Goal: Information Seeking & Learning: Check status

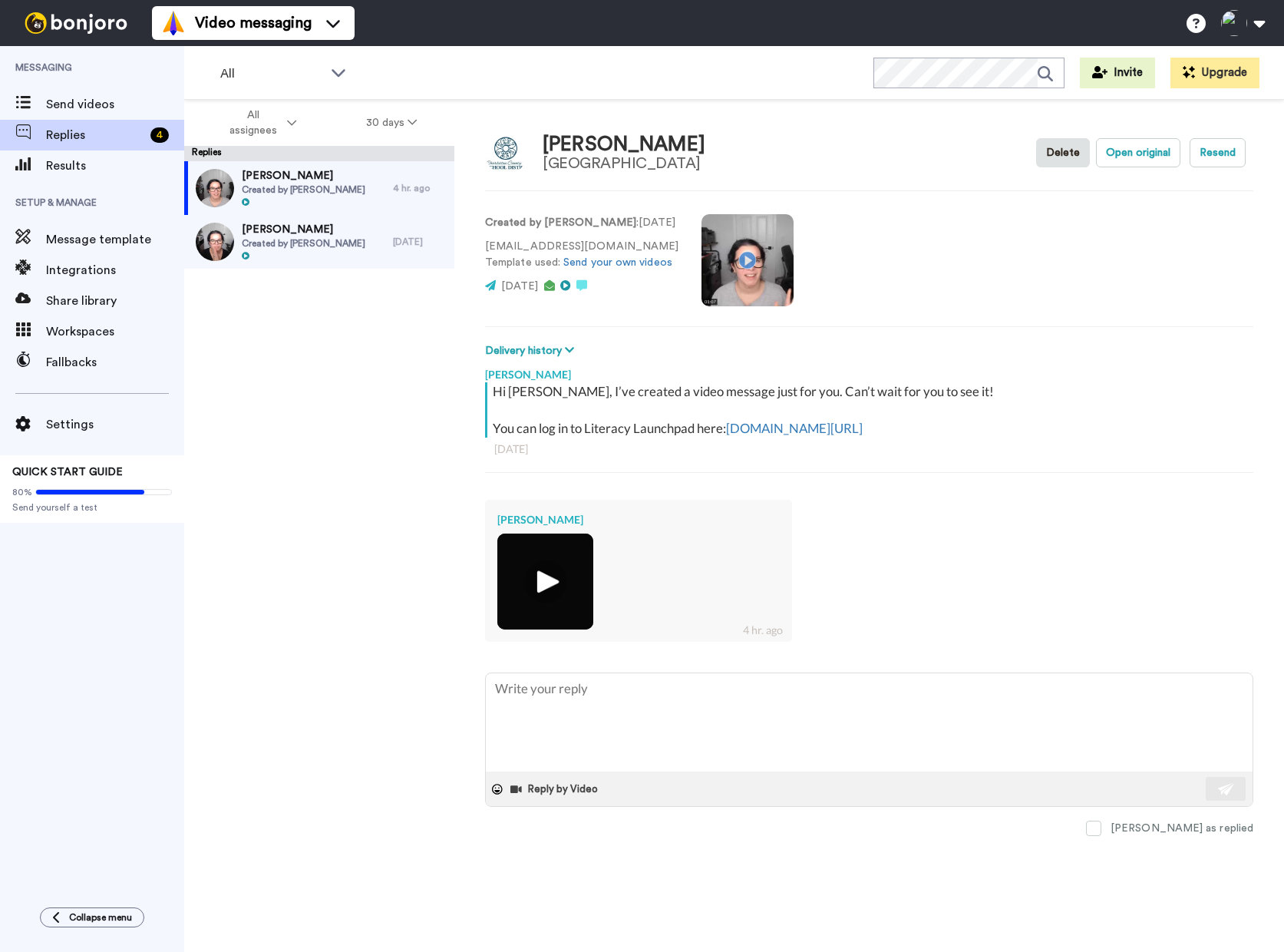
click at [316, 866] on div "[PERSON_NAME] Created by [PERSON_NAME] 4 hr. ago [PERSON_NAME] Created by [PERS…" at bounding box center [319, 561] width 270 height 800
click at [560, 571] on img at bounding box center [546, 581] width 42 height 42
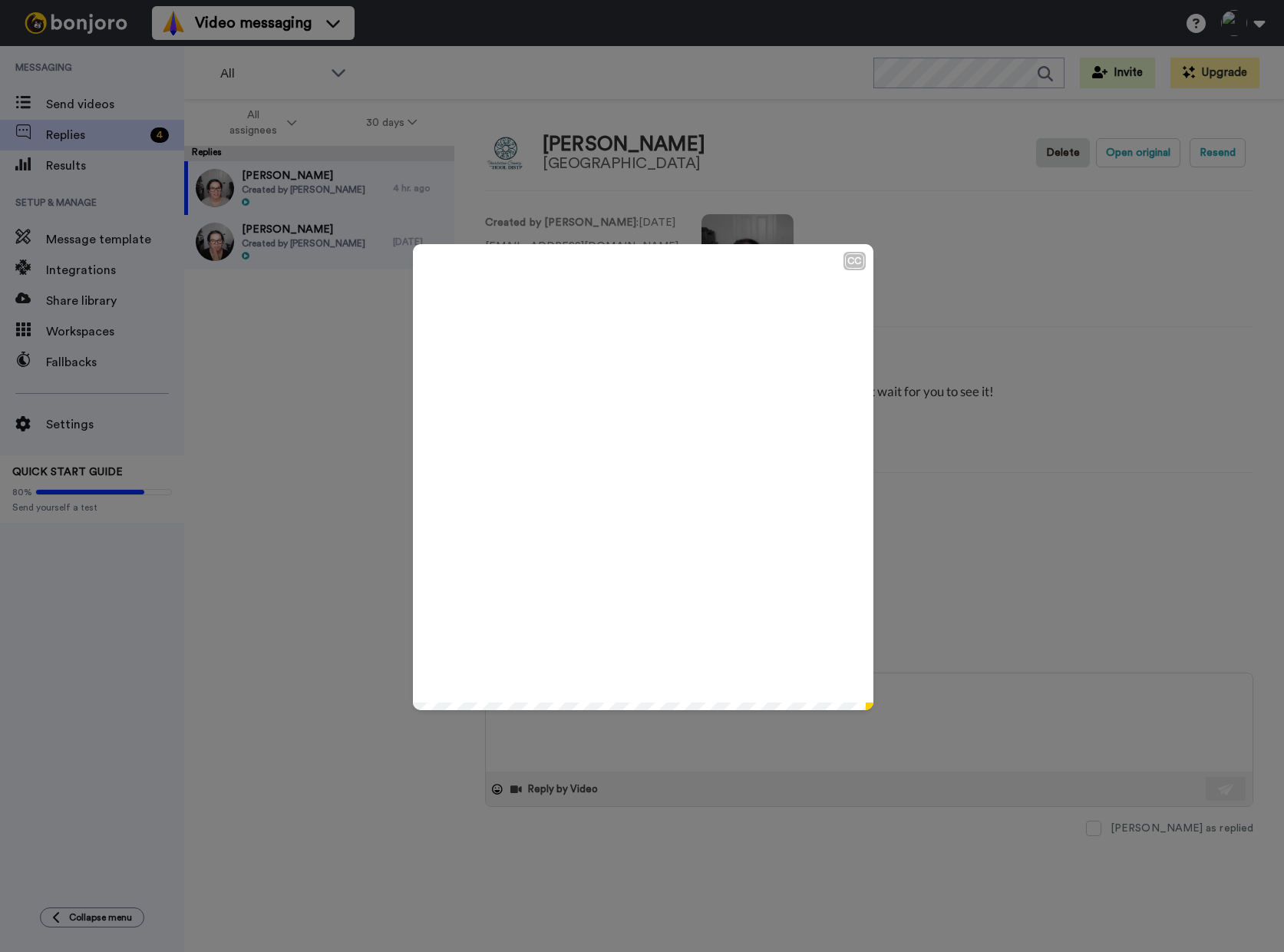
click at [637, 483] on icon "Play/Pause" at bounding box center [643, 477] width 41 height 73
click at [1033, 260] on div "CC Play/Pause 0:36 / 0:36" at bounding box center [642, 476] width 1284 height 952
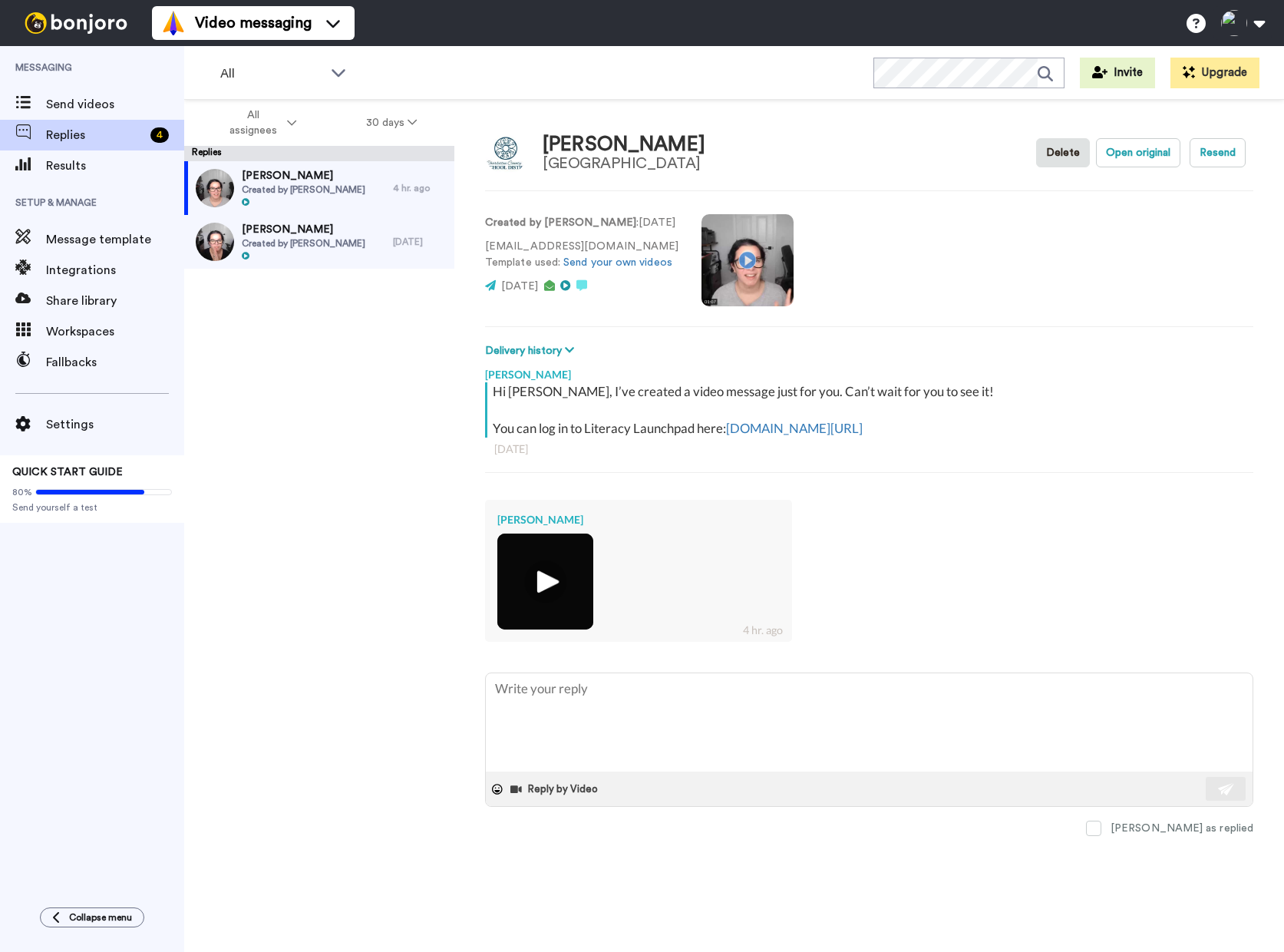
type textarea "x"
click at [72, 170] on span "Results" at bounding box center [116, 166] width 139 height 19
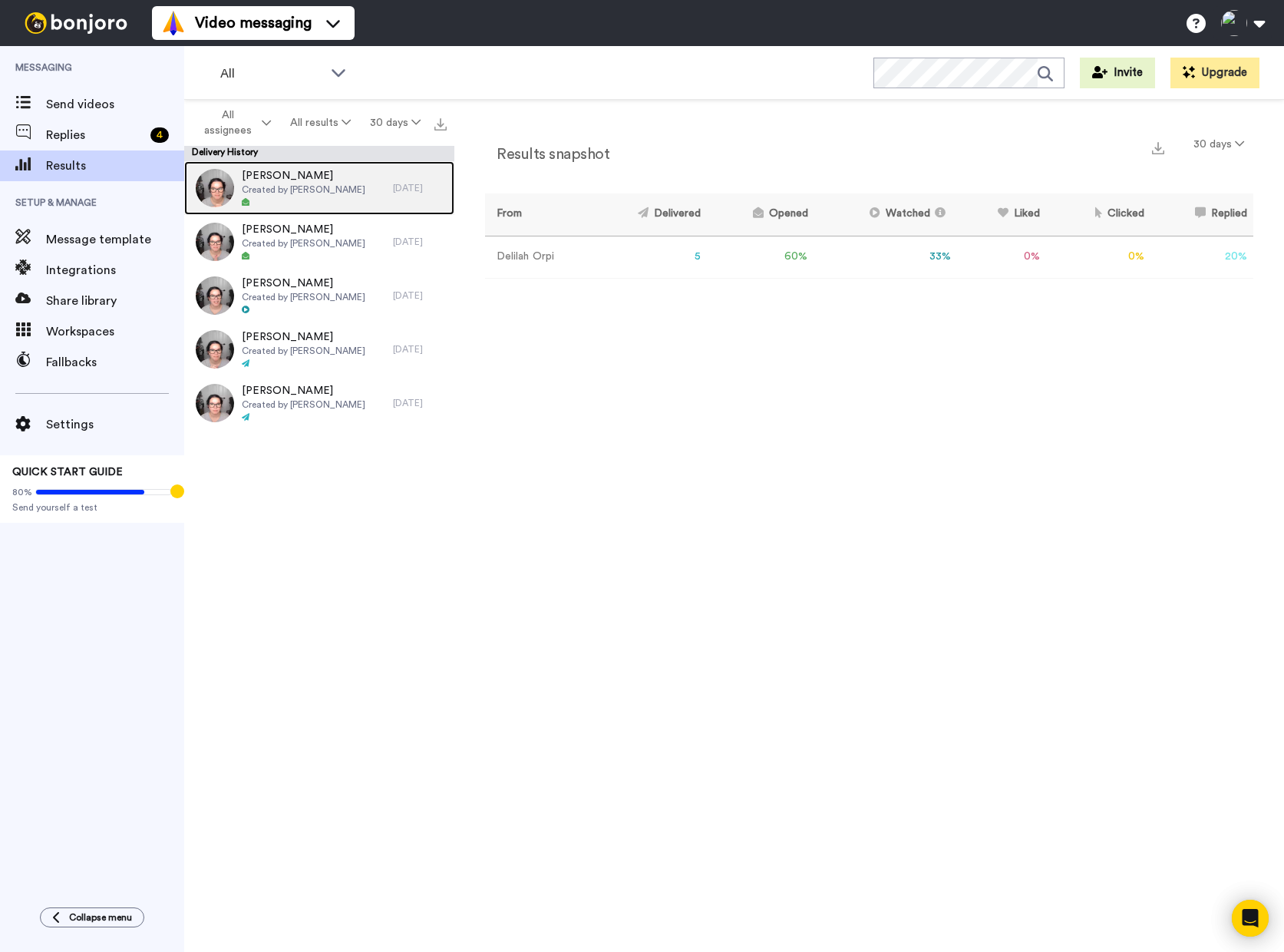
click at [313, 190] on span "Created by [PERSON_NAME]" at bounding box center [303, 189] width 123 height 13
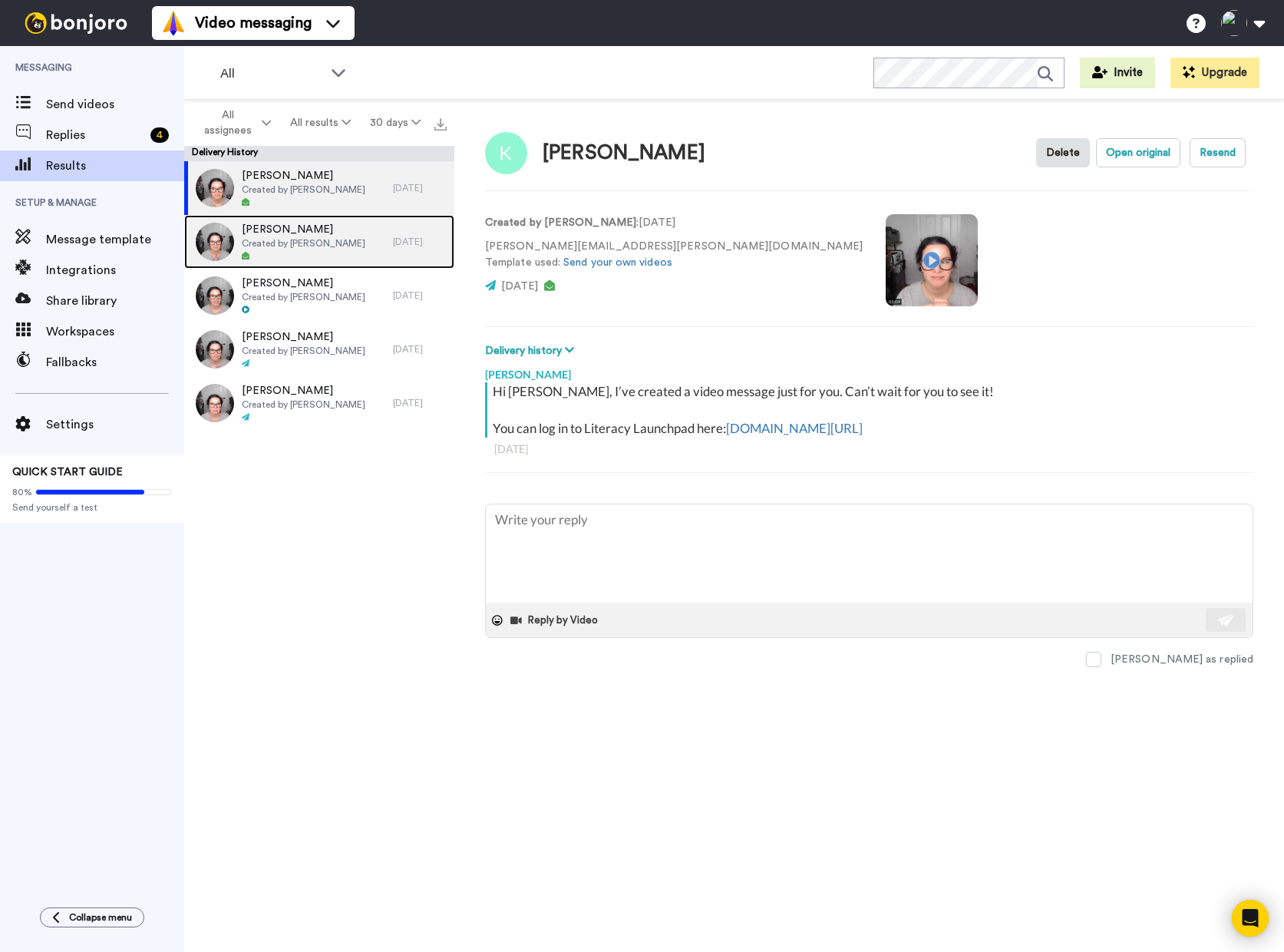
click at [326, 232] on span "Susan" at bounding box center [303, 230] width 123 height 15
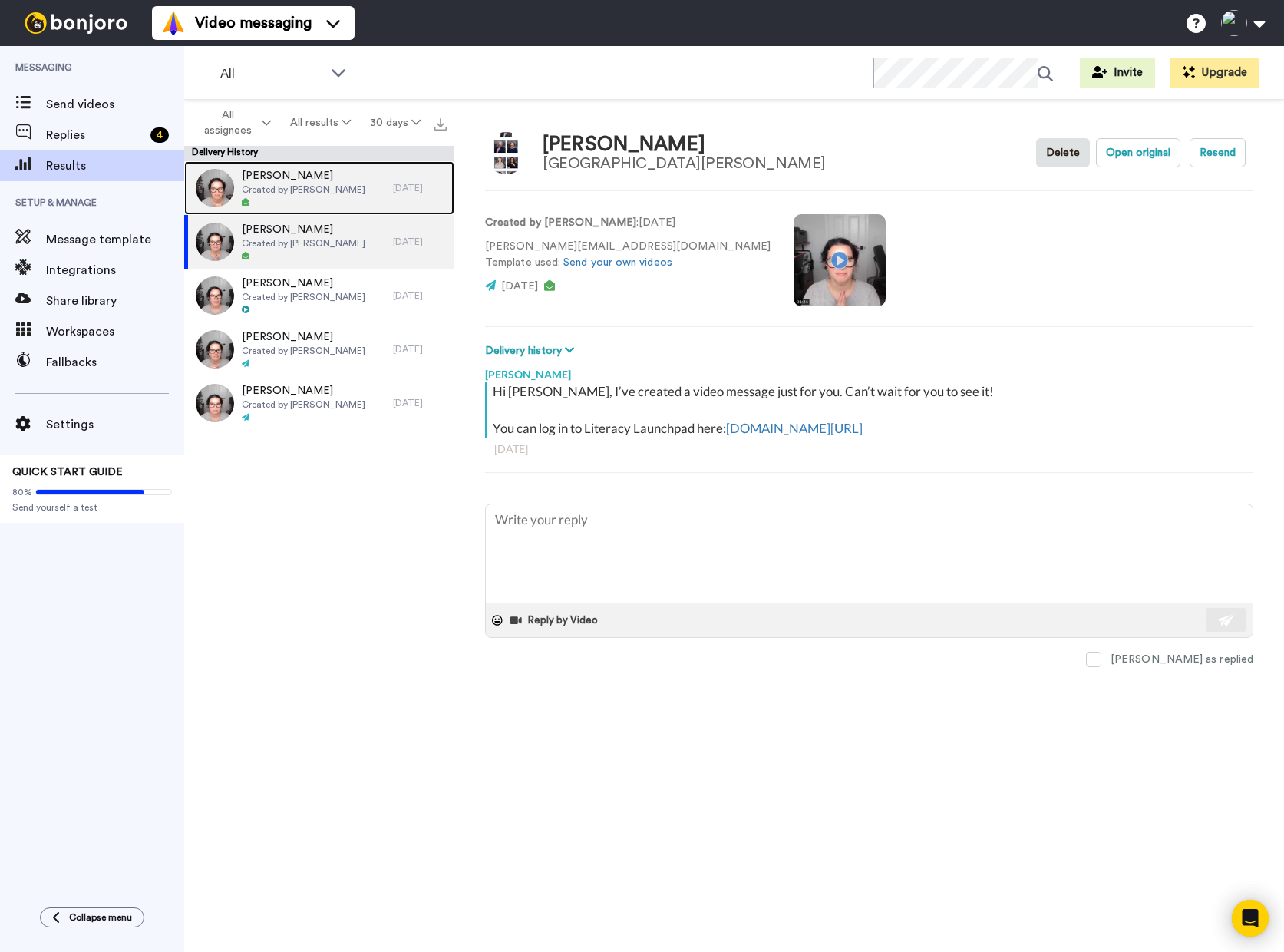
click at [357, 183] on div "Katherine Created by Delilah Orpi" at bounding box center [288, 188] width 209 height 54
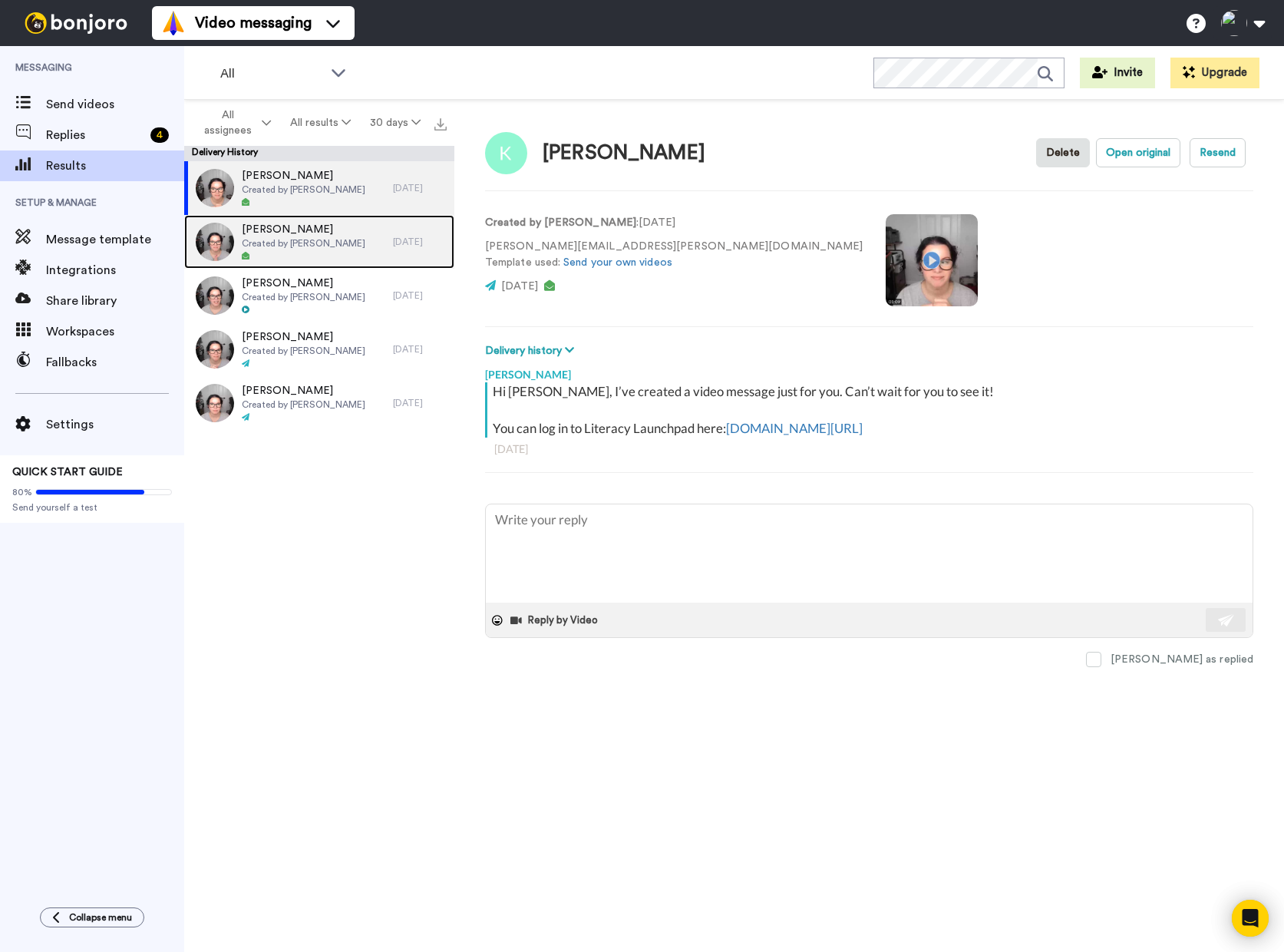
click at [324, 256] on div at bounding box center [303, 256] width 123 height 11
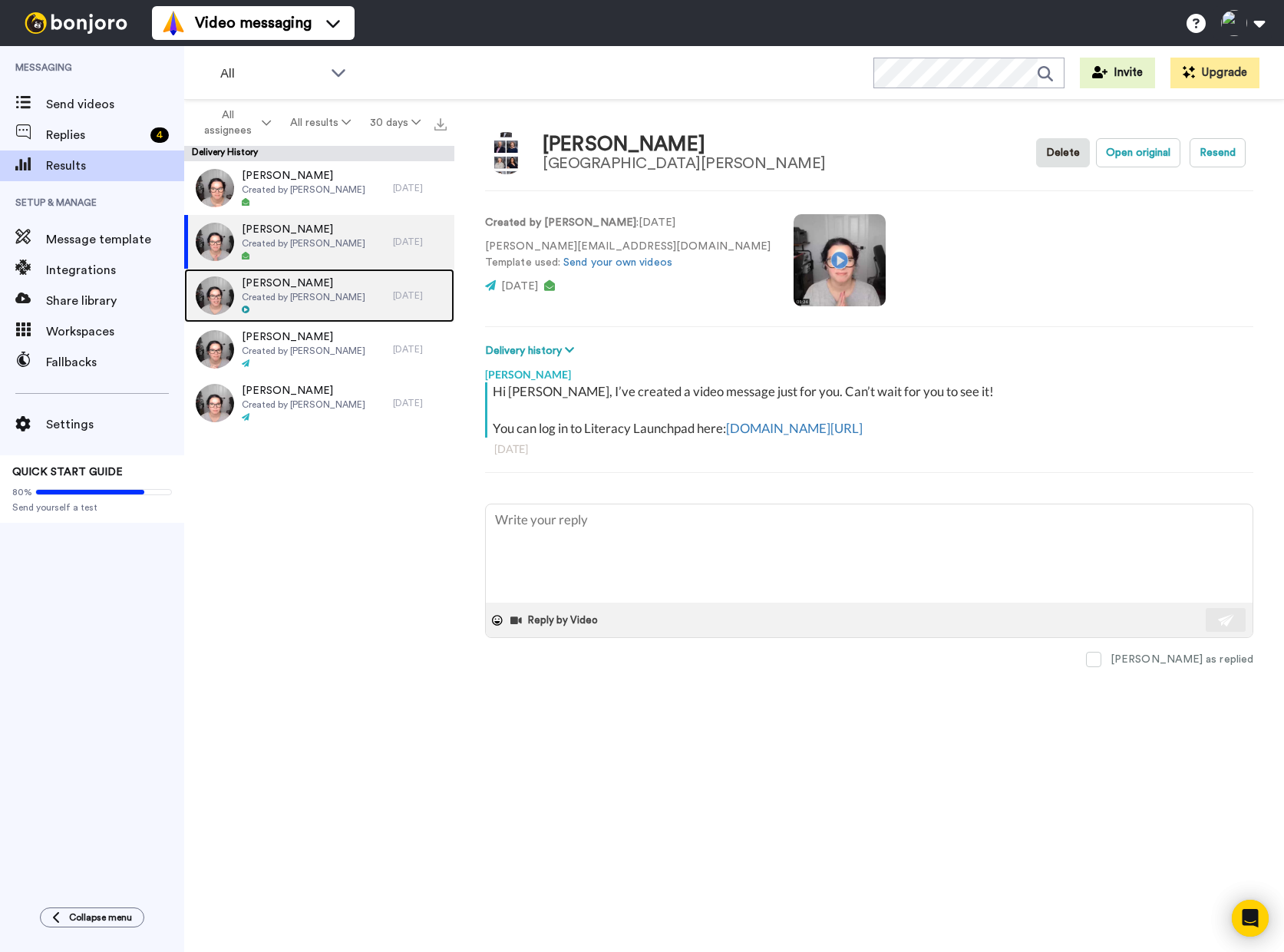
click at [329, 296] on span "Created by [PERSON_NAME]" at bounding box center [303, 296] width 123 height 13
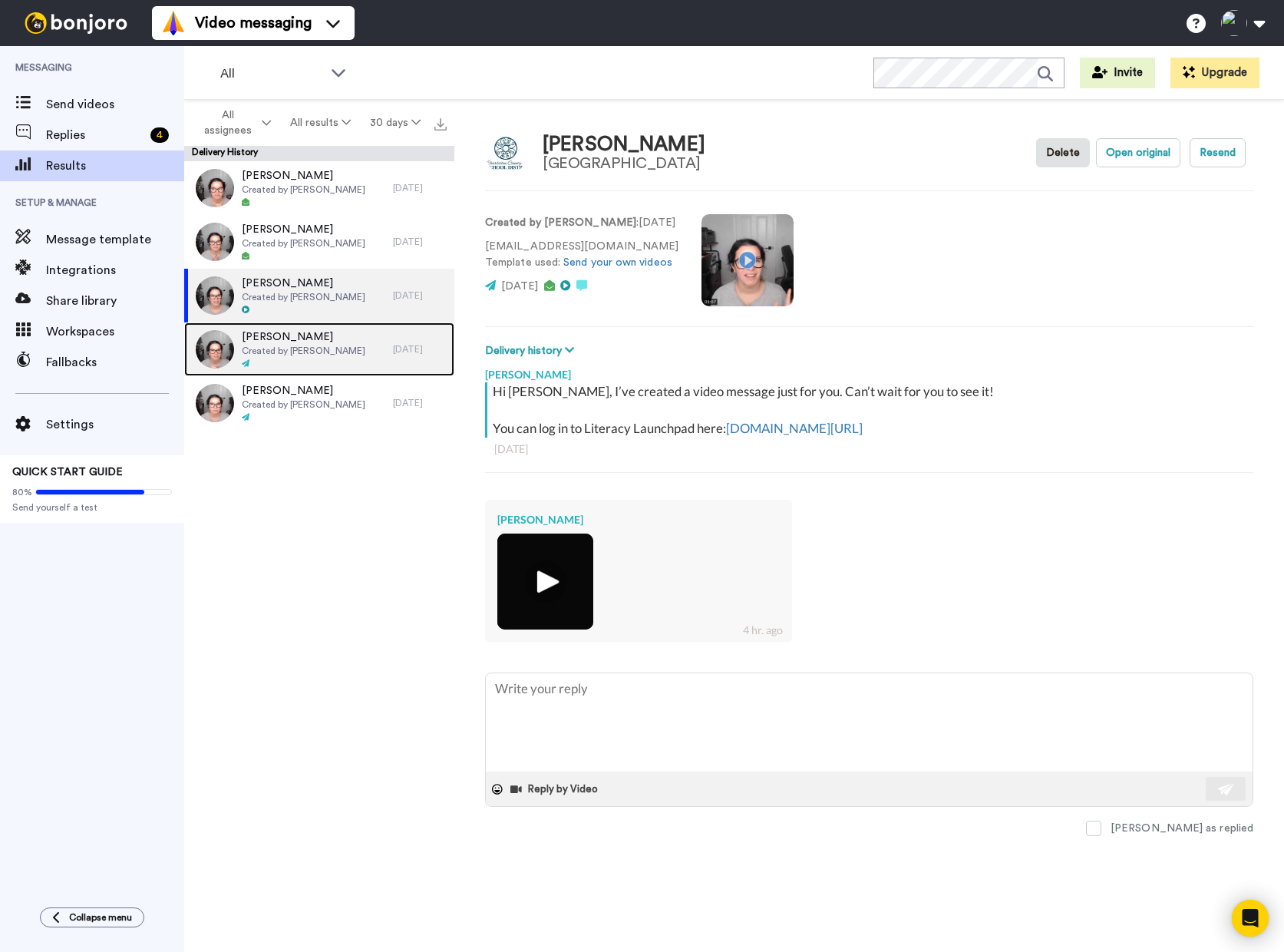
click at [352, 351] on div "Audra Created by Delilah Orpi" at bounding box center [288, 350] width 209 height 54
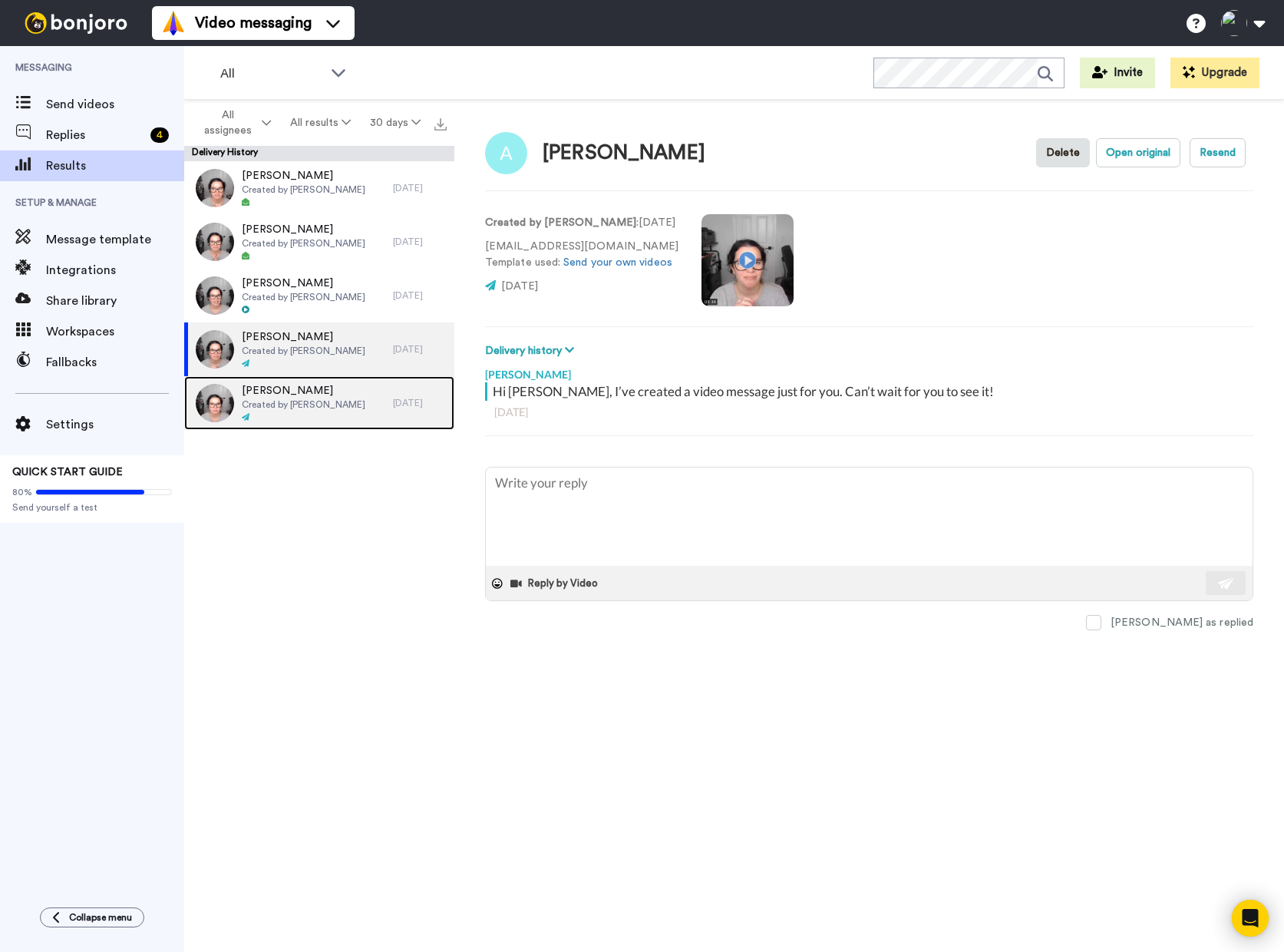
click at [340, 404] on span "Created by [PERSON_NAME]" at bounding box center [303, 405] width 123 height 13
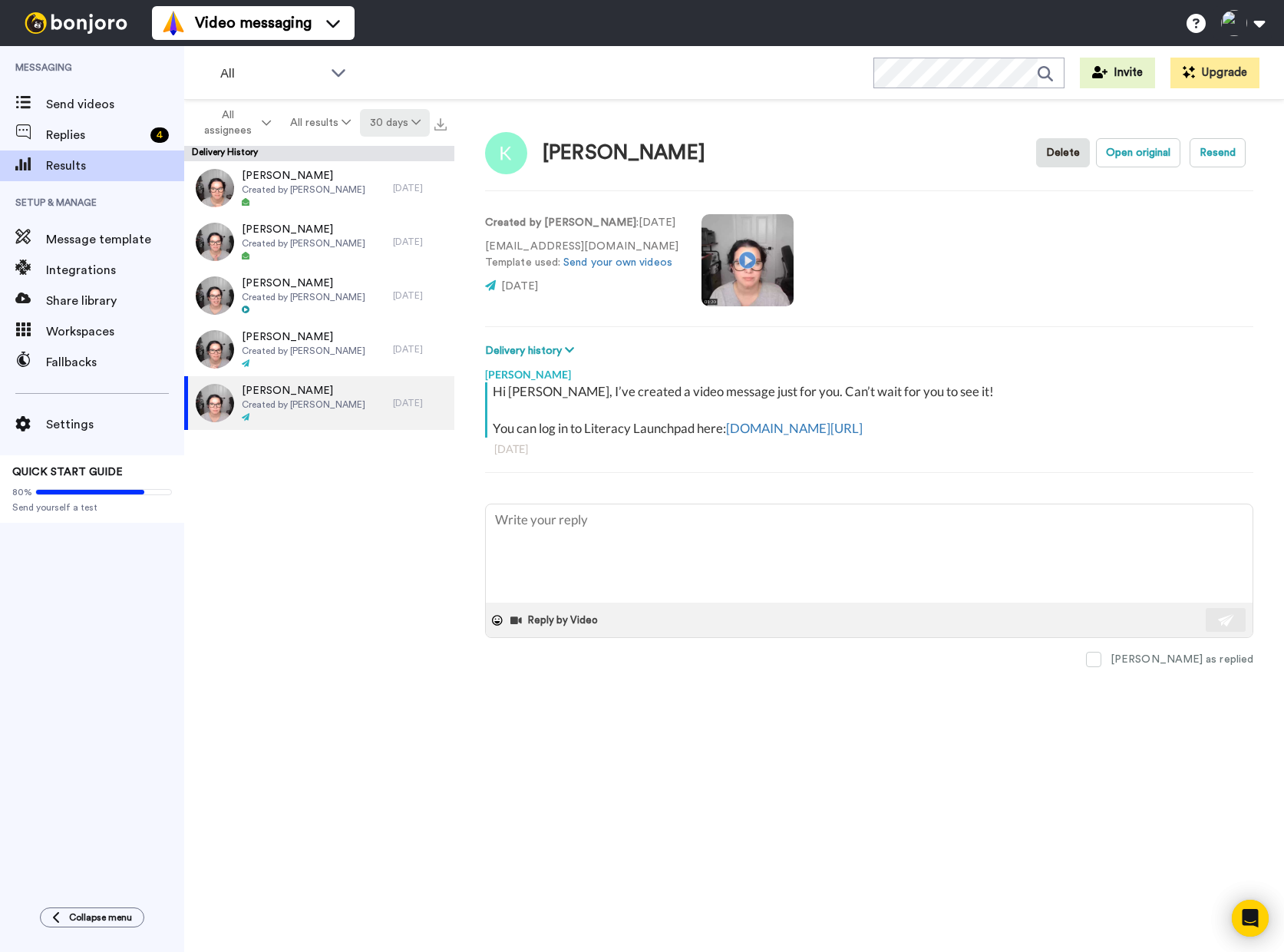
click at [398, 124] on button "30 days" at bounding box center [394, 122] width 70 height 28
click at [402, 155] on li "30 days" at bounding box center [396, 155] width 107 height 28
click at [402, 128] on button "30 days" at bounding box center [394, 122] width 70 height 28
click at [394, 190] on li "60 days" at bounding box center [396, 183] width 107 height 28
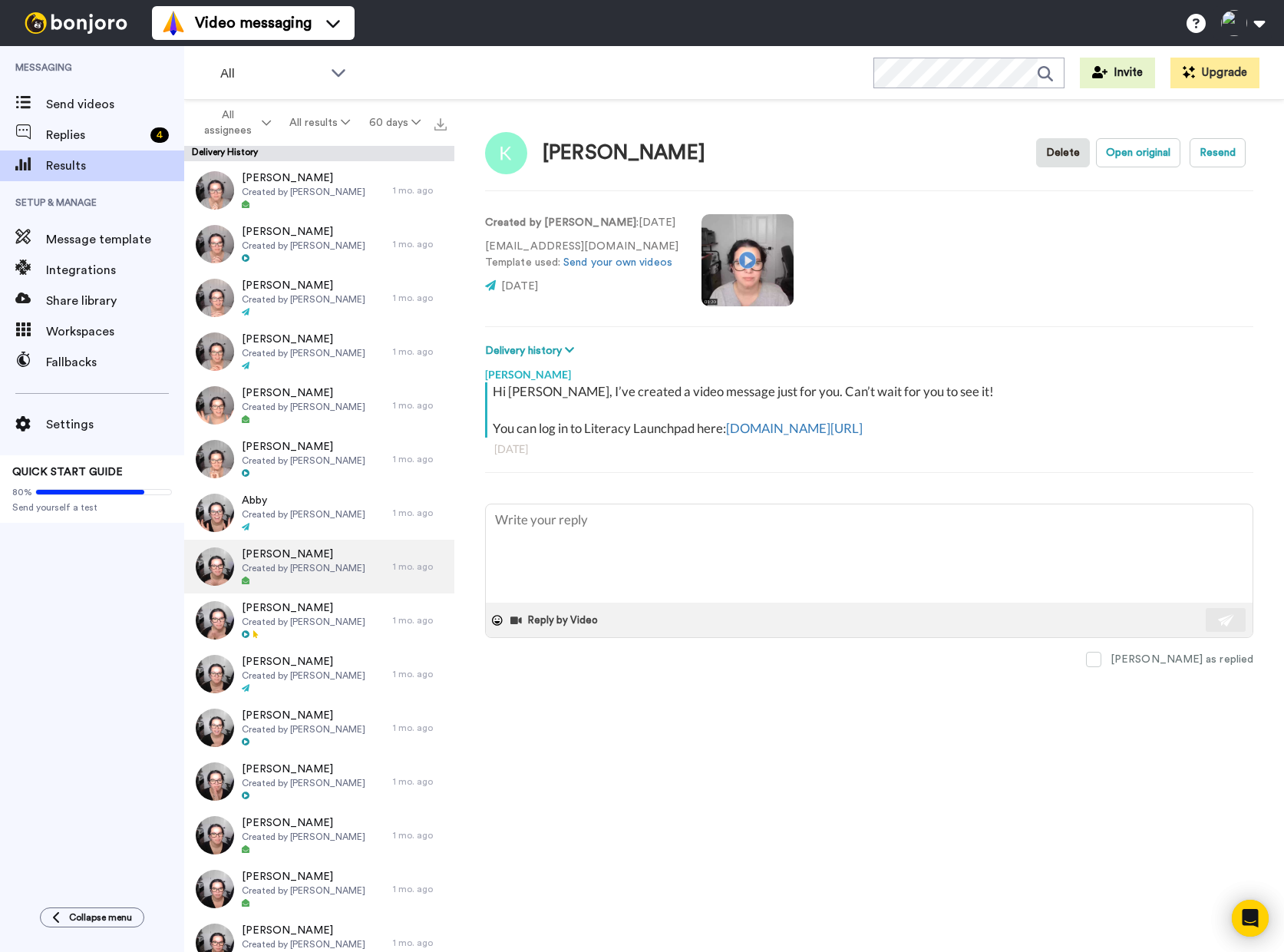
scroll to position [1350, 0]
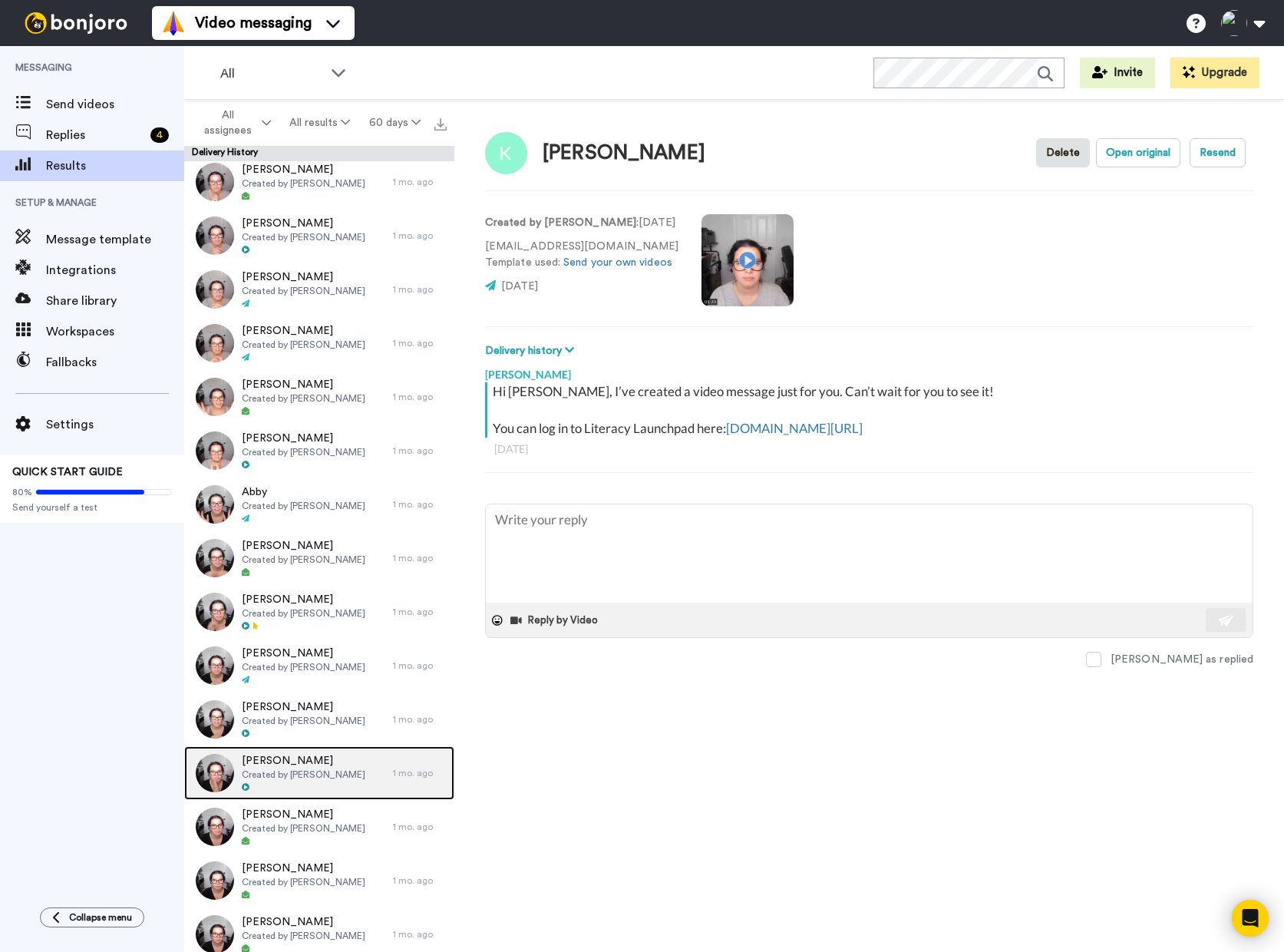
click at [327, 782] on div at bounding box center [303, 787] width 123 height 11
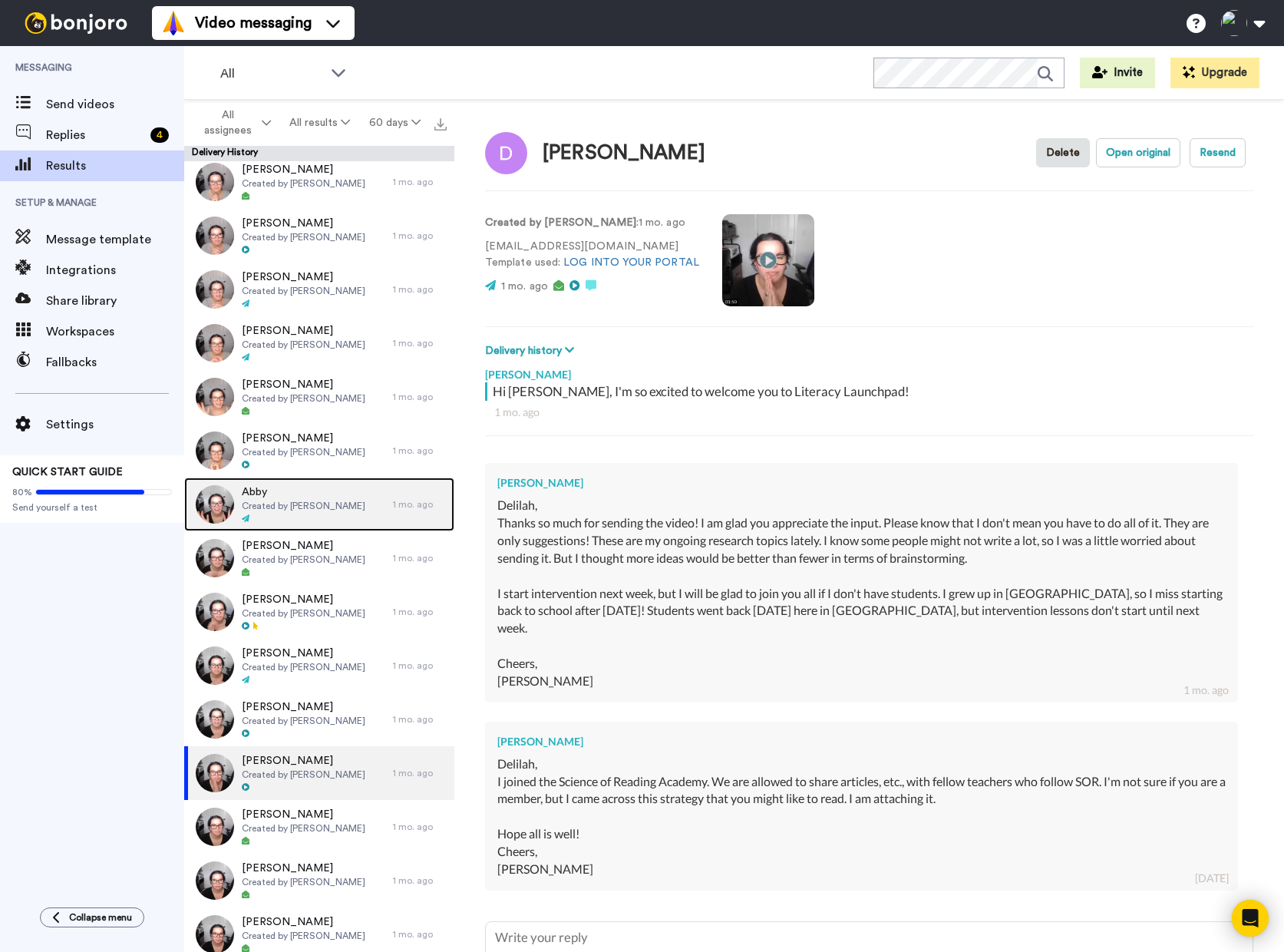
click at [287, 509] on span "Created by [PERSON_NAME]" at bounding box center [303, 506] width 123 height 13
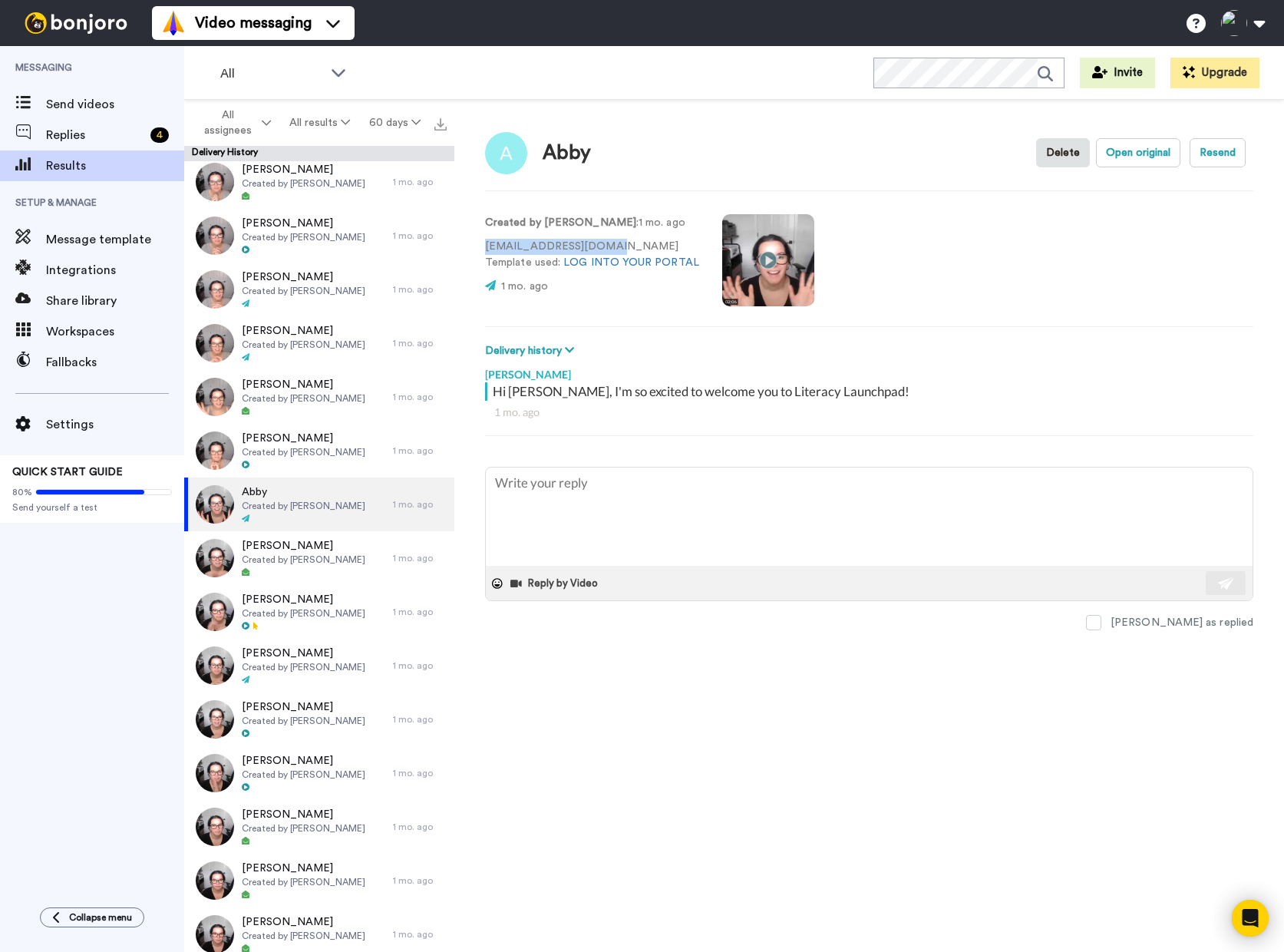
drag, startPoint x: 486, startPoint y: 249, endPoint x: 599, endPoint y: 236, distance: 113.7
click at [599, 236] on div "Created by Delilah Orpi : 1 mo. ago symm.abigail@stes.org Template used: LOG IN…" at bounding box center [592, 258] width 215 height 88
copy p "symm.abigail@stes.org"
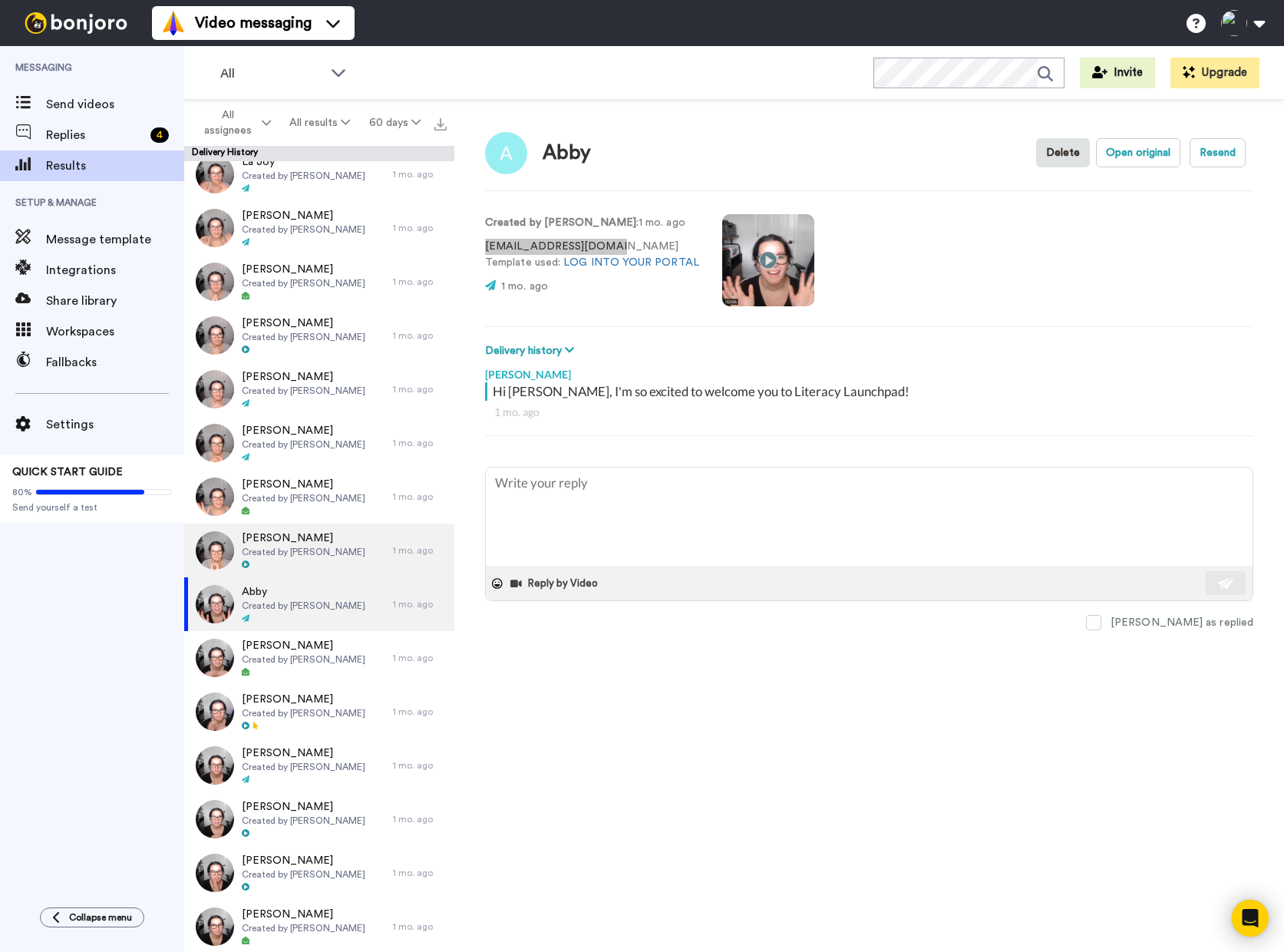
scroll to position [1196, 0]
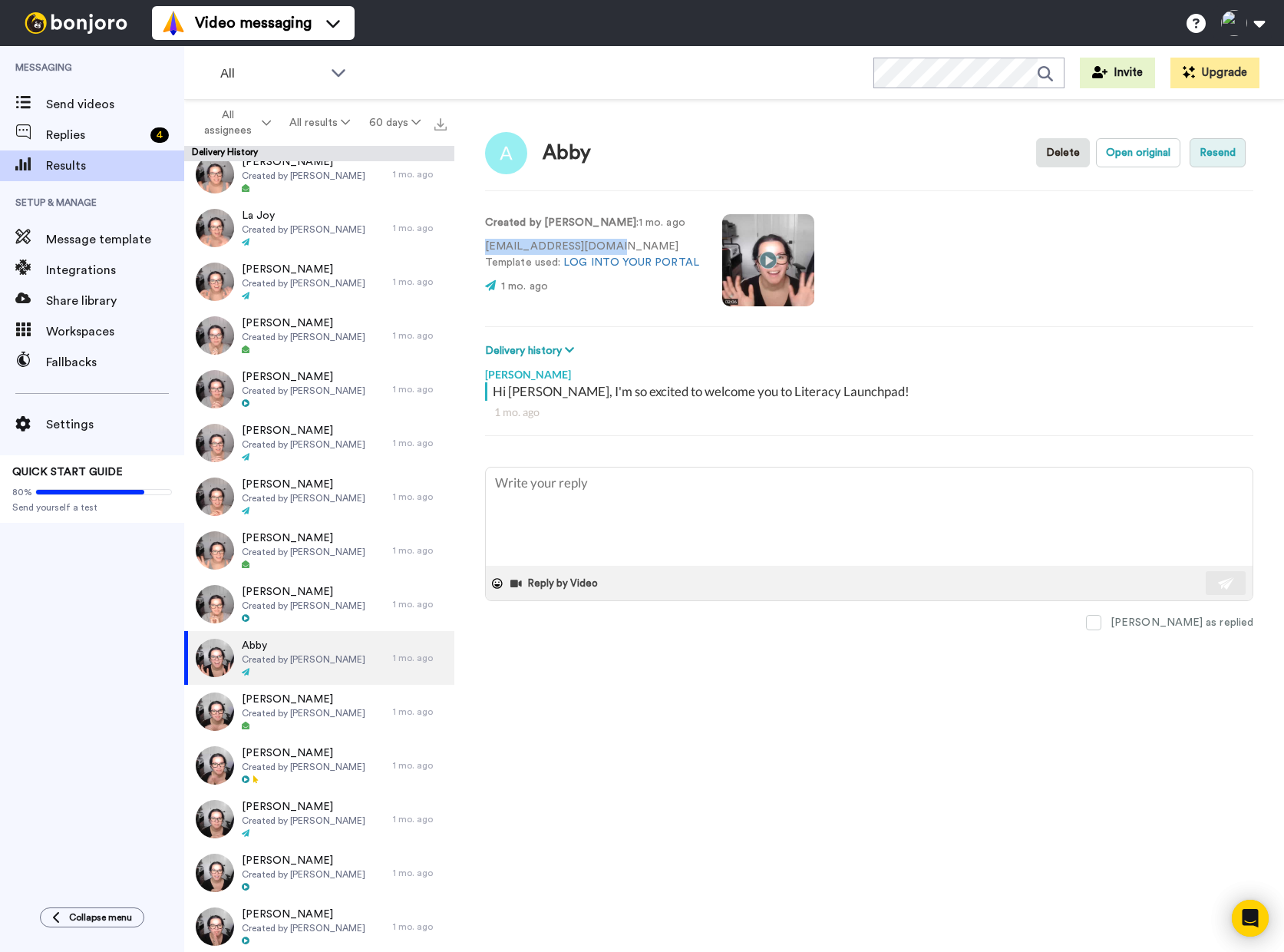
click at [1231, 157] on button "Resend" at bounding box center [1218, 153] width 56 height 30
click at [1005, 317] on div "Abby Delete Open original Resend Created by Delilah Orpi : 1 mo. ago symm.abiga…" at bounding box center [869, 530] width 830 height 860
click at [1235, 155] on button "Resend" at bounding box center [1218, 153] width 56 height 30
click at [1038, 296] on div "Created by Delilah Orpi : 1 mo. ago symm.abigail@stes.org Template used: LOG IN…" at bounding box center [869, 258] width 769 height 105
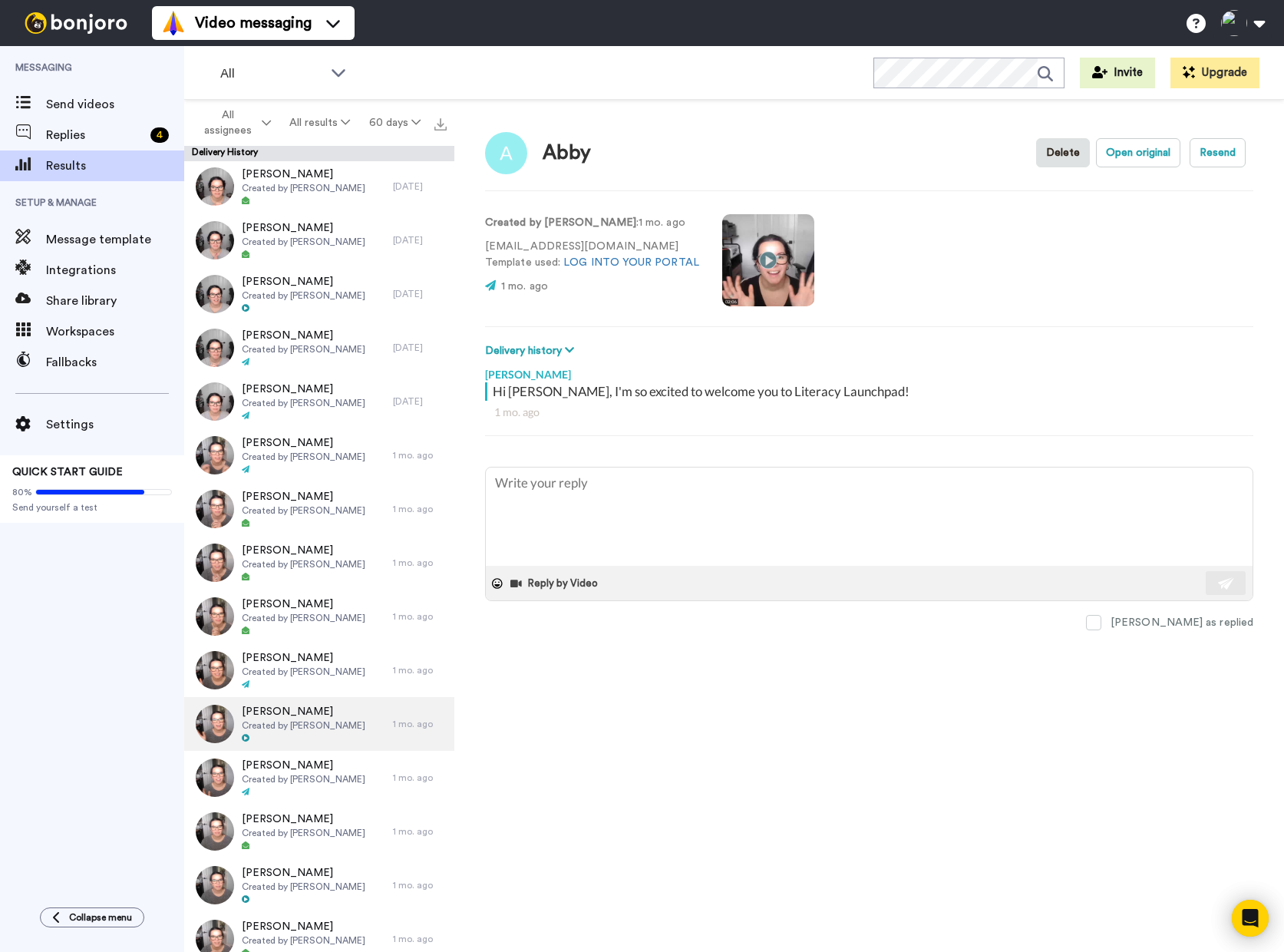
scroll to position [0, 0]
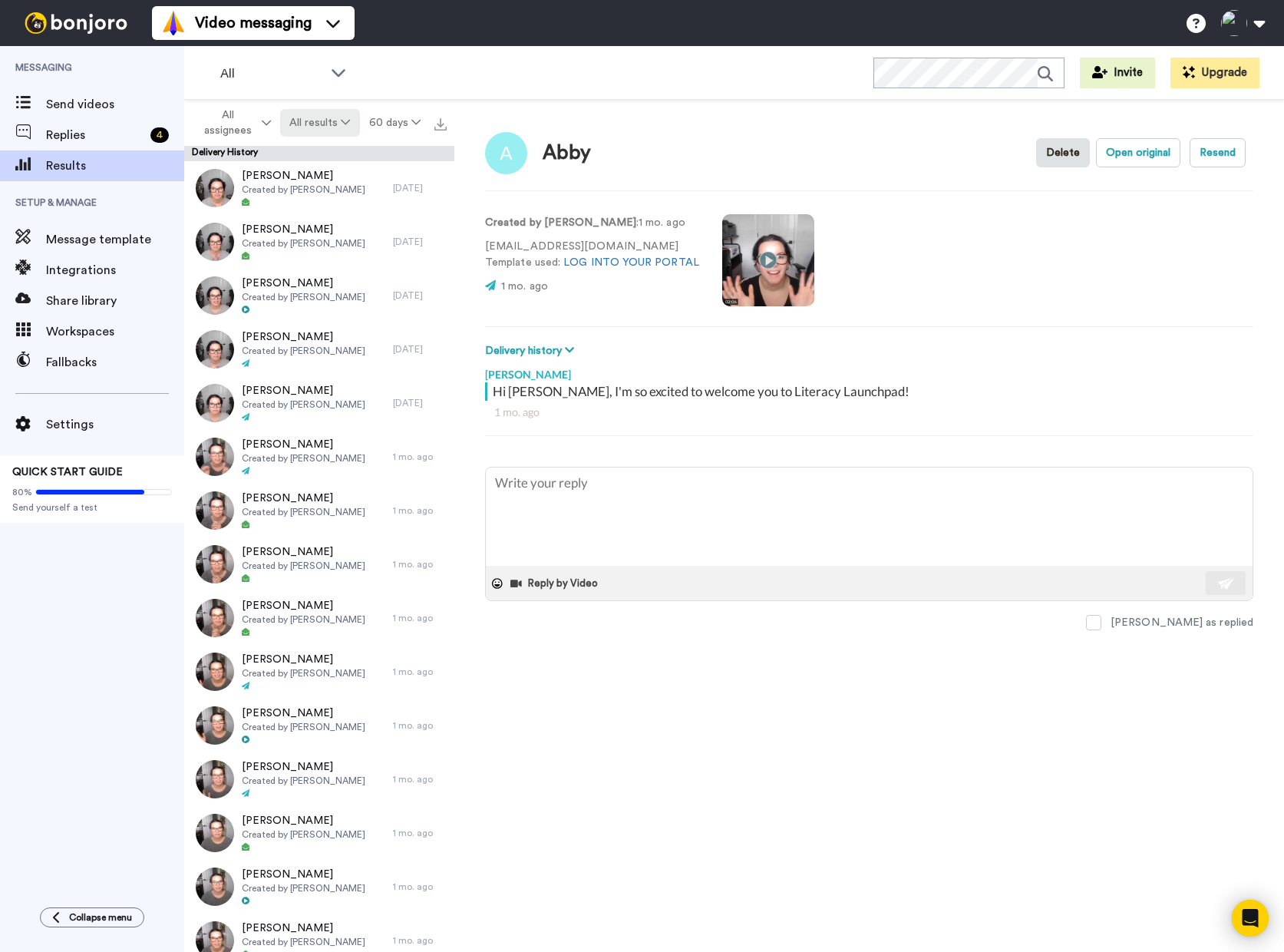
click at [324, 127] on button "All results" at bounding box center [320, 122] width 79 height 28
click at [332, 230] on div "Watched" at bounding box center [322, 237] width 72 height 17
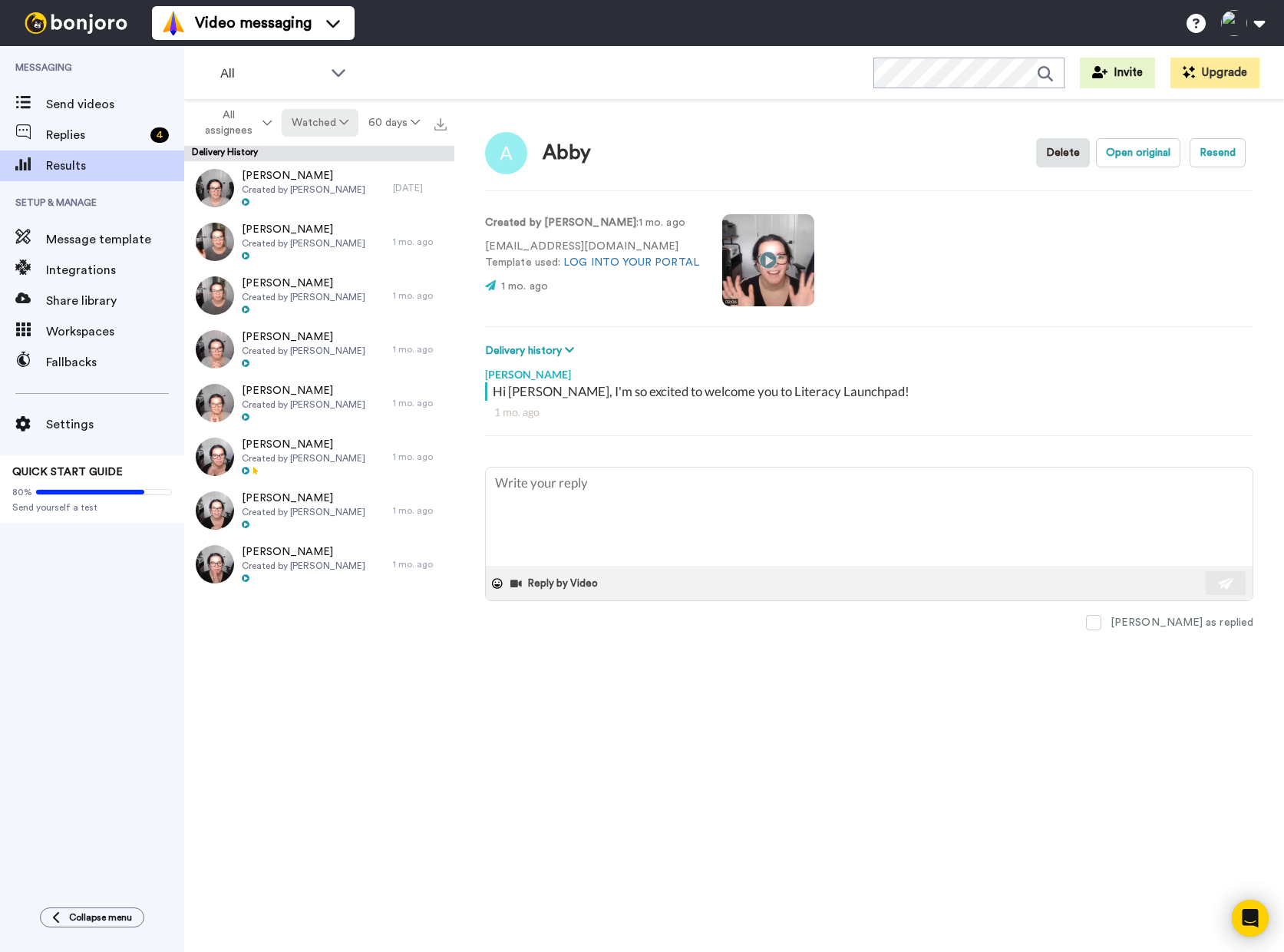
click at [329, 121] on button "Watched" at bounding box center [319, 122] width 77 height 28
click at [325, 180] on div "Opened" at bounding box center [322, 182] width 72 height 17
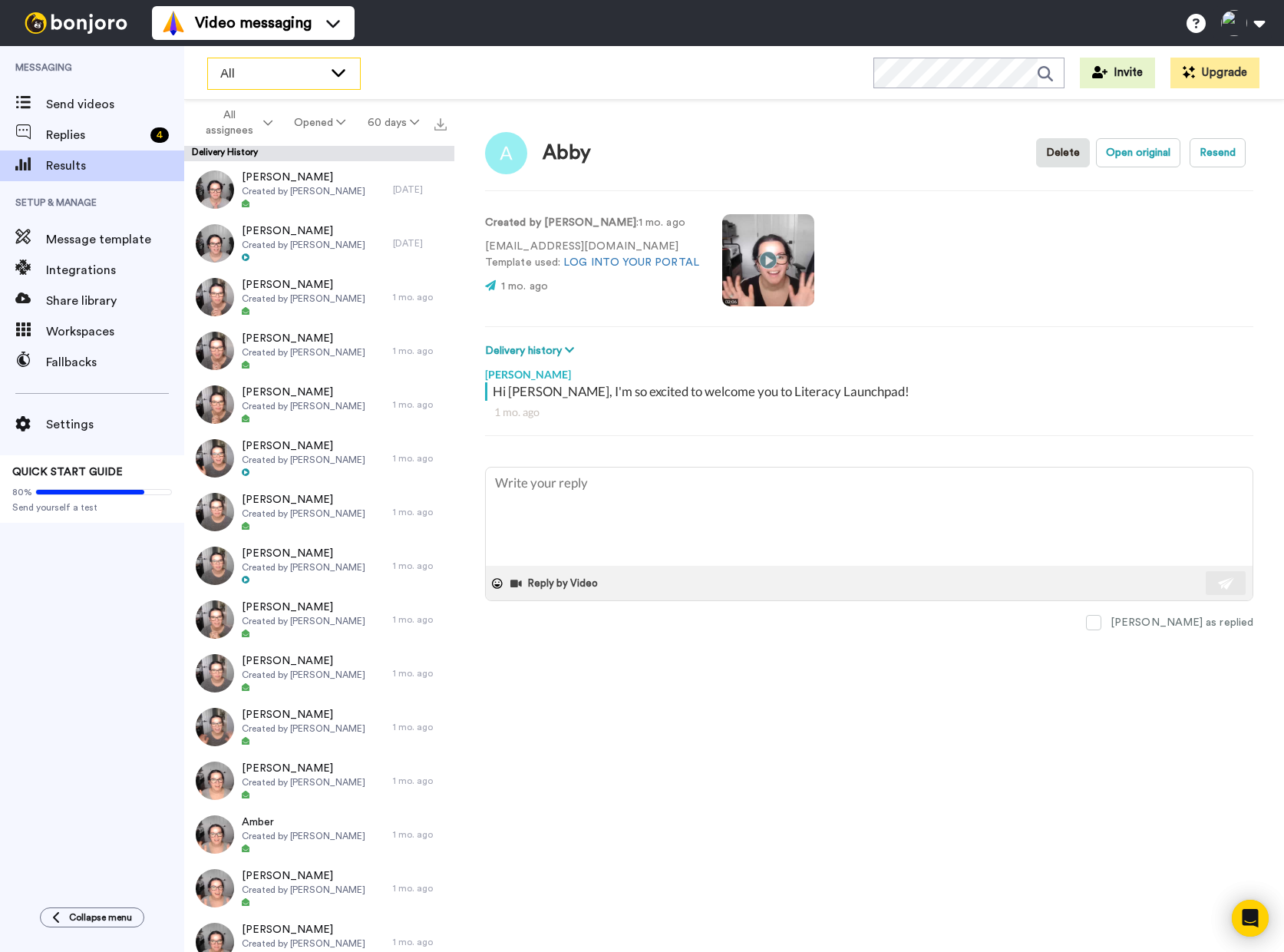
scroll to position [14, 0]
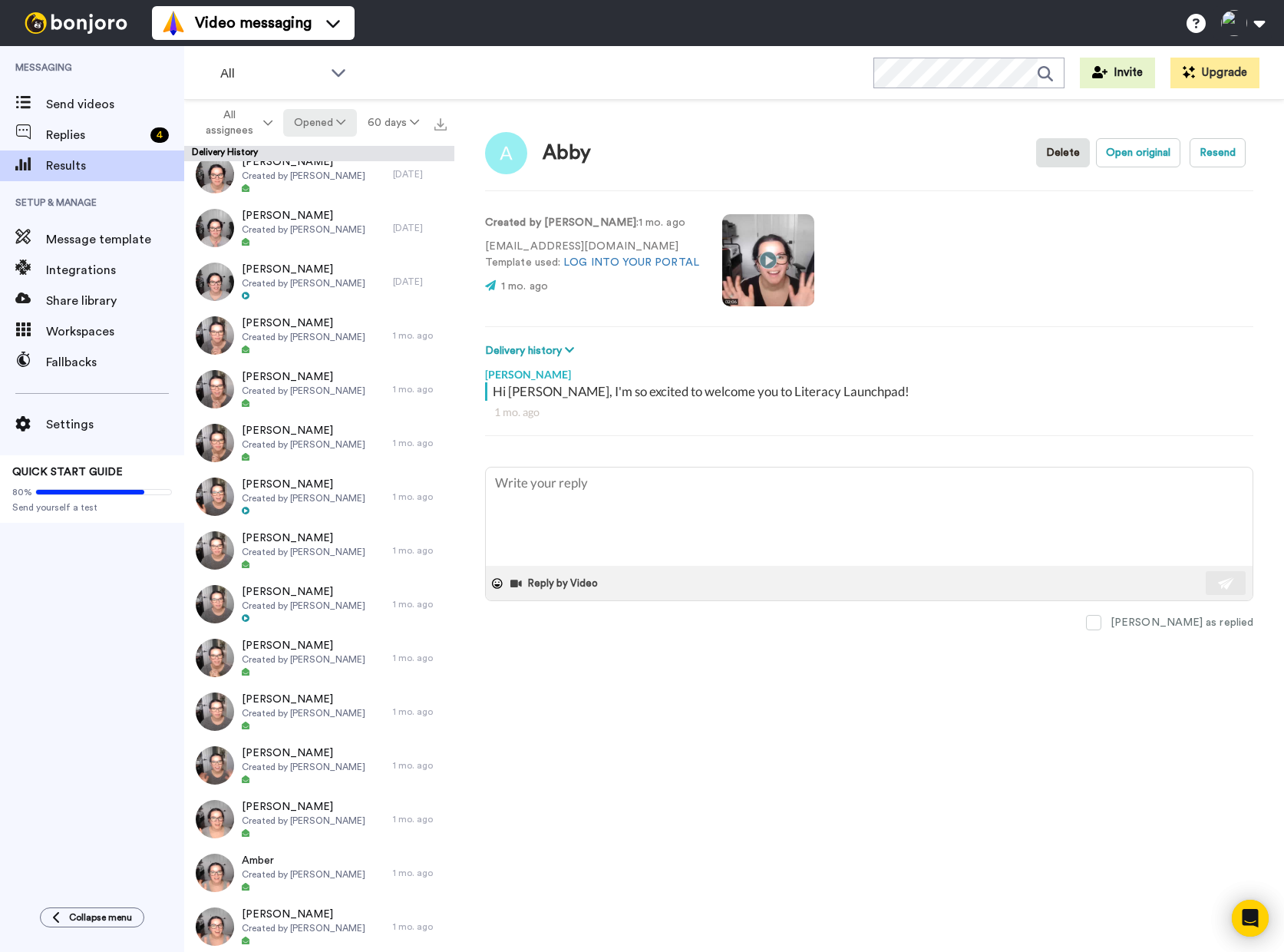
click at [349, 121] on button "Opened" at bounding box center [319, 122] width 73 height 28
click at [334, 313] on div "Blocked" at bounding box center [322, 320] width 72 height 17
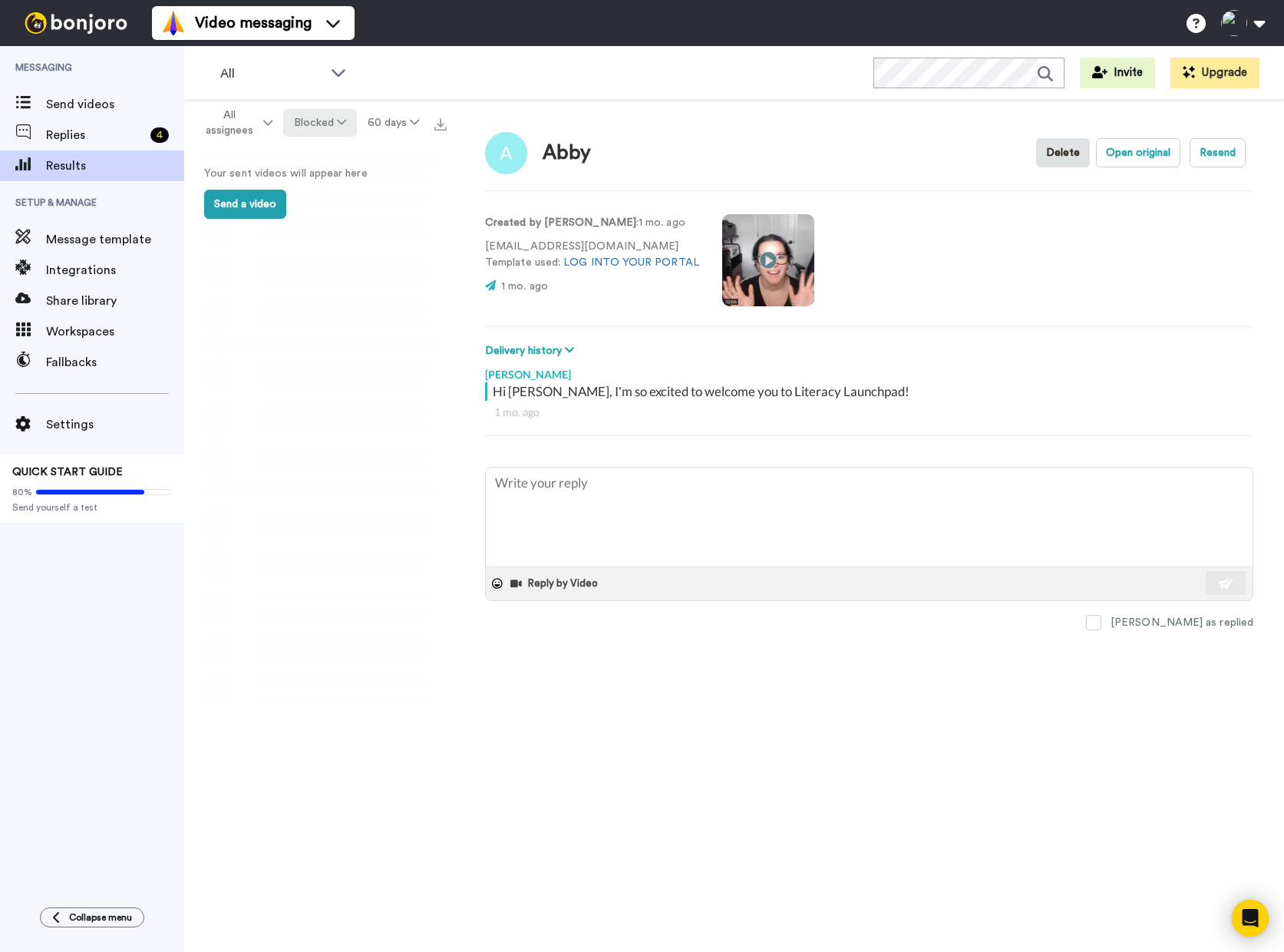
click at [337, 120] on icon at bounding box center [341, 122] width 9 height 11
click at [323, 291] on div "Clicked" at bounding box center [322, 292] width 72 height 17
click at [320, 123] on button "Clicked" at bounding box center [319, 122] width 72 height 28
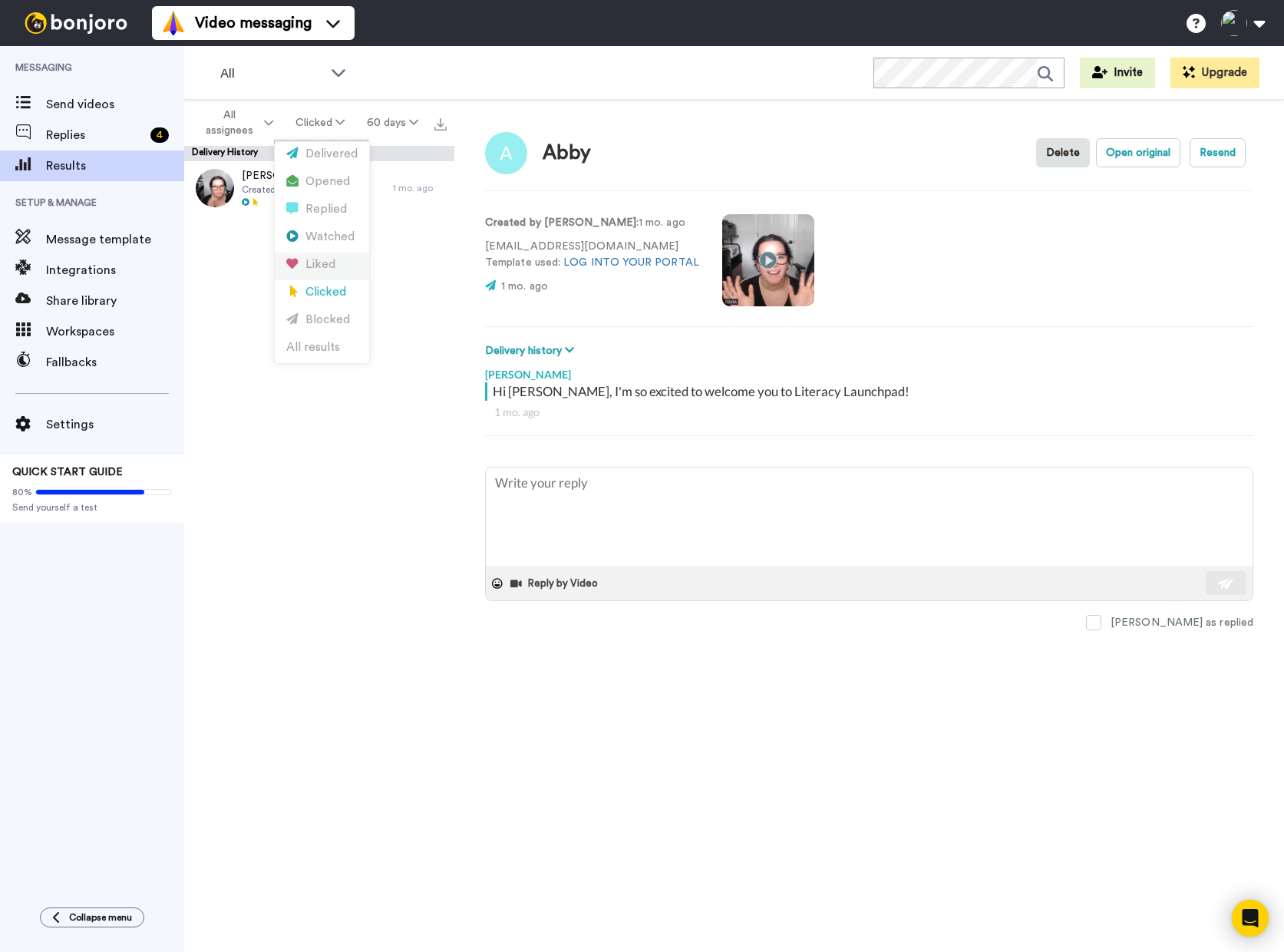
click at [325, 273] on div "Liked" at bounding box center [322, 265] width 72 height 17
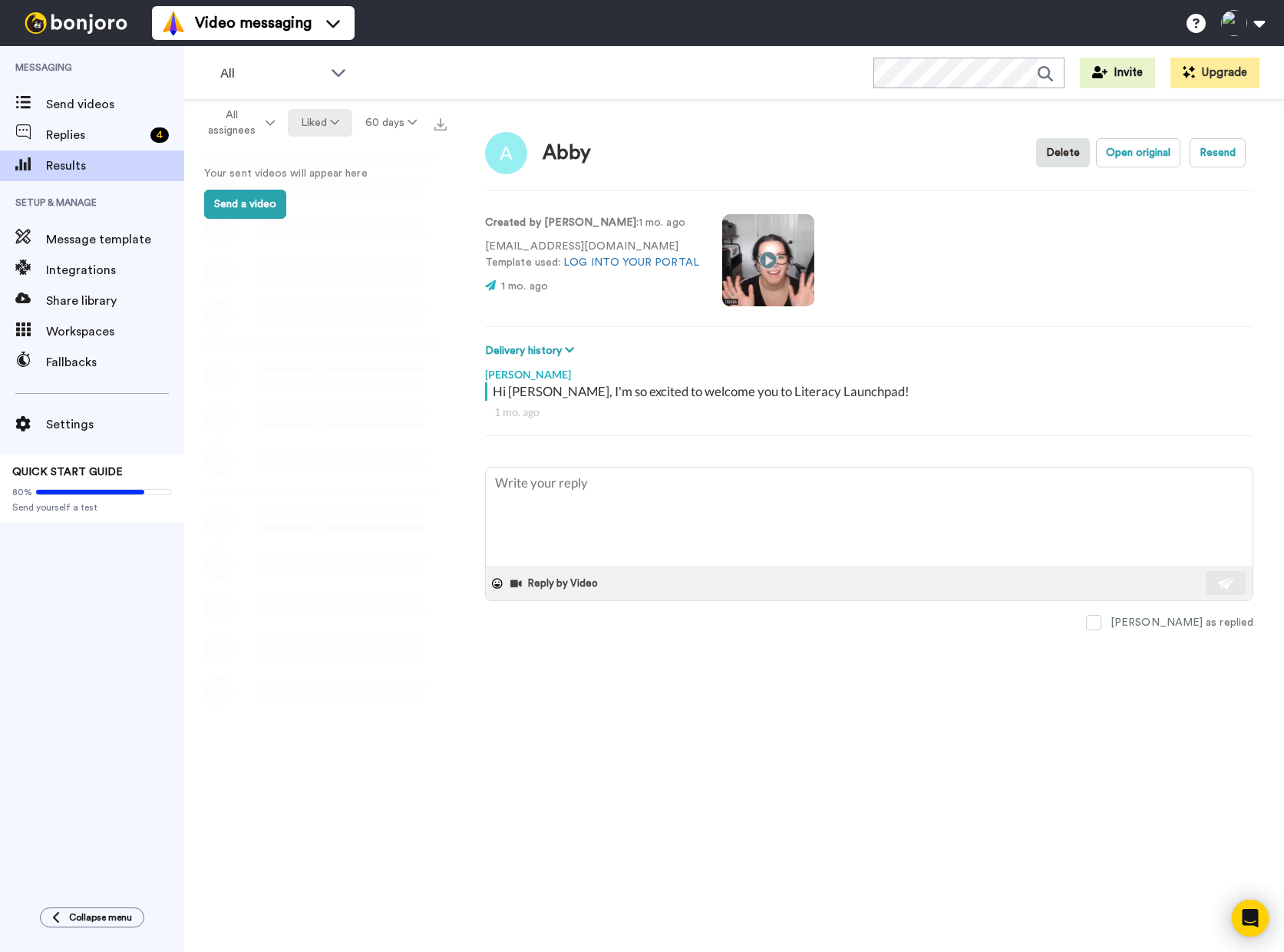
click at [335, 128] on button "Liked" at bounding box center [320, 122] width 64 height 28
click at [336, 164] on li "Delivered" at bounding box center [322, 155] width 95 height 28
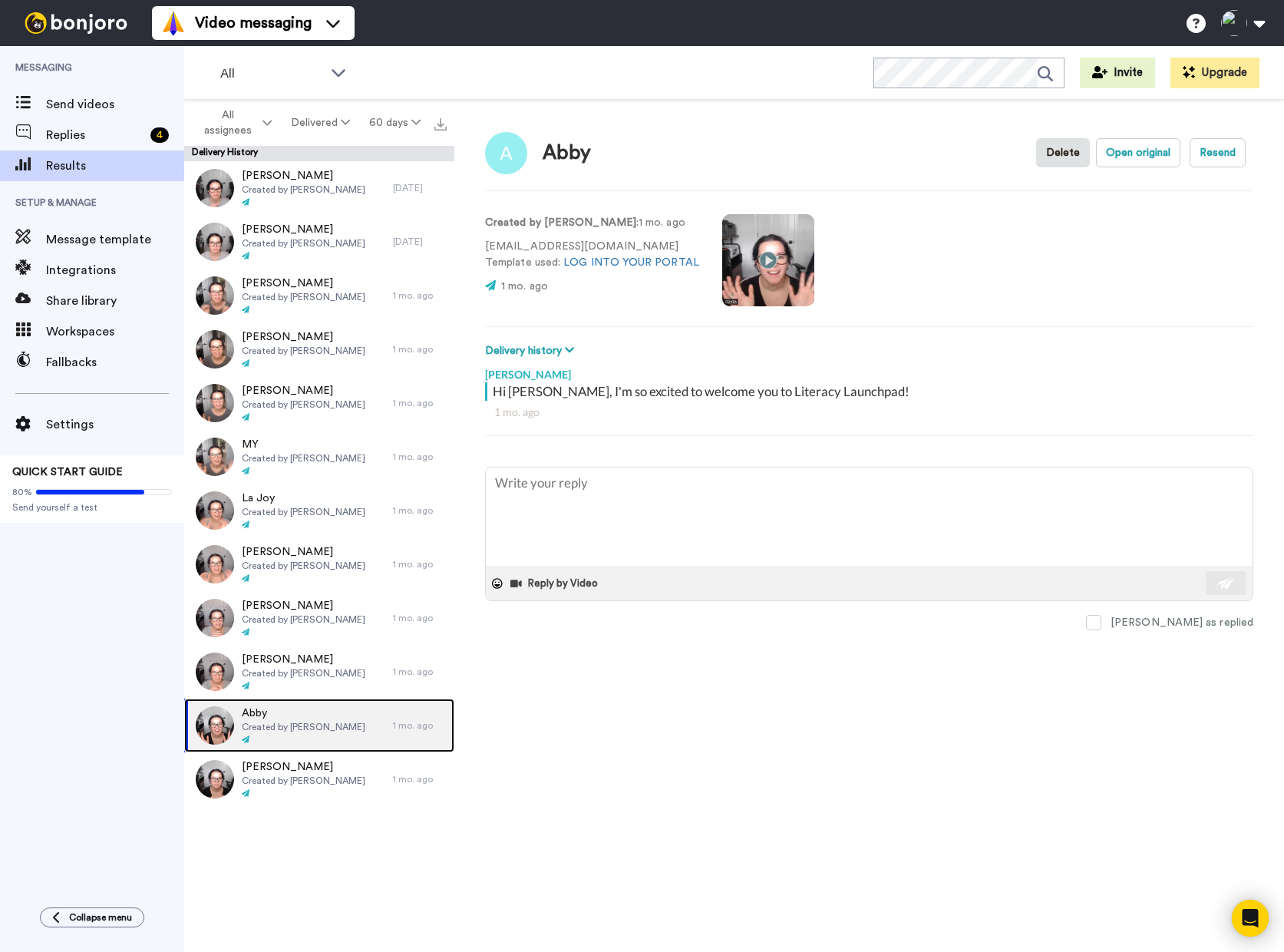
click at [313, 725] on span "Created by [PERSON_NAME]" at bounding box center [303, 726] width 123 height 13
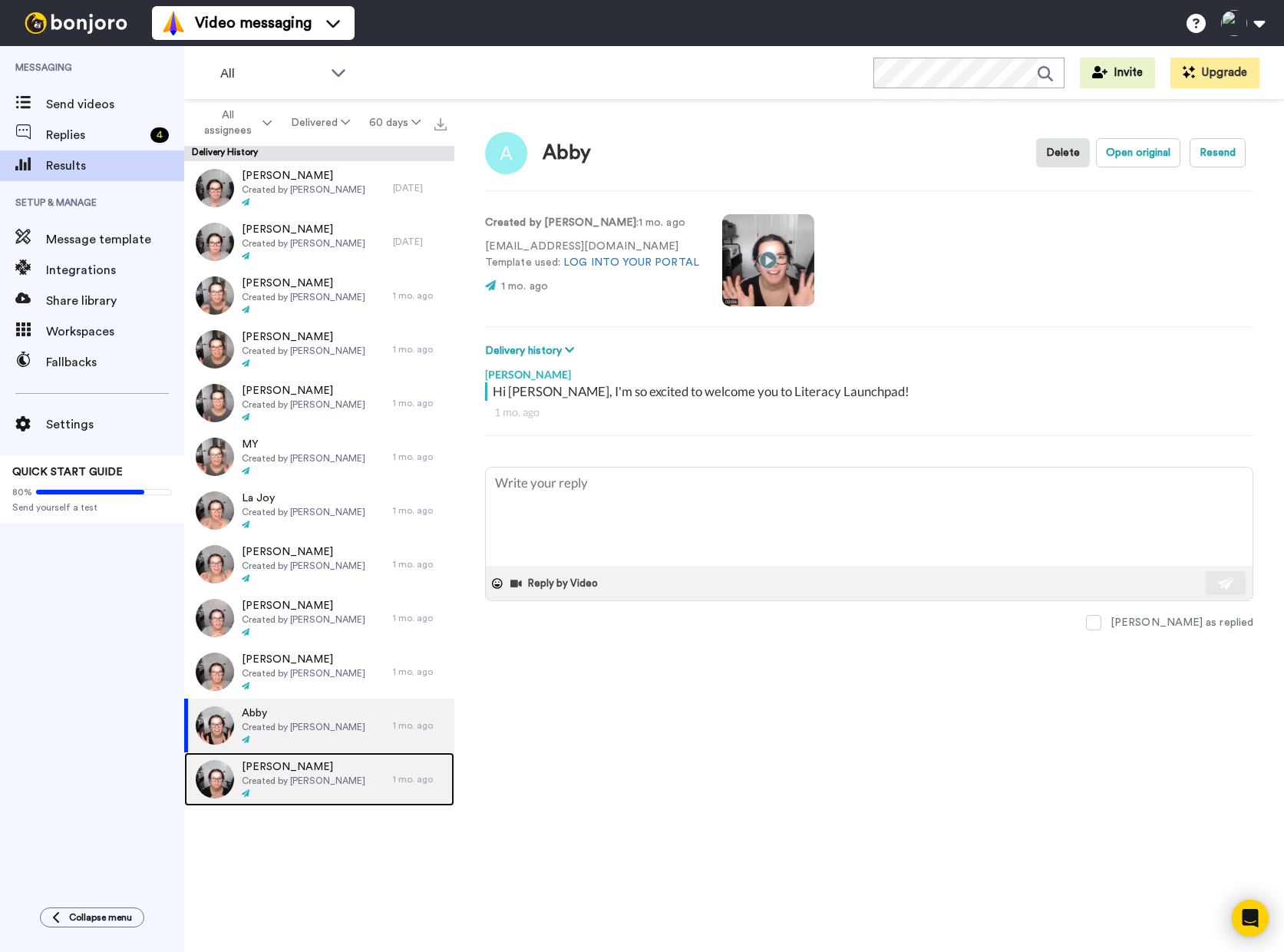
click at [279, 780] on span "Created by [PERSON_NAME]" at bounding box center [303, 781] width 123 height 13
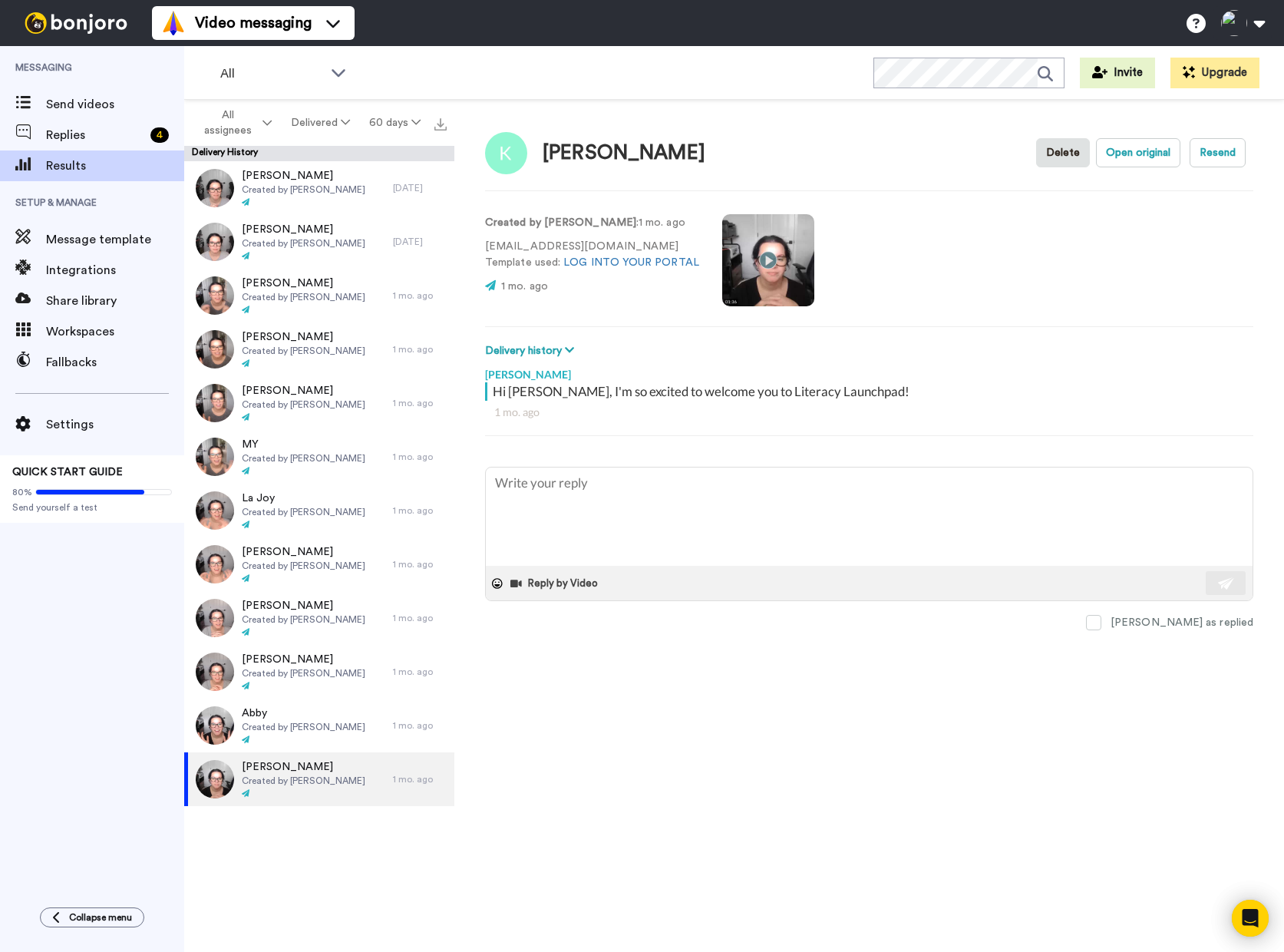
type textarea "x"
